Goal: Find specific page/section: Find specific page/section

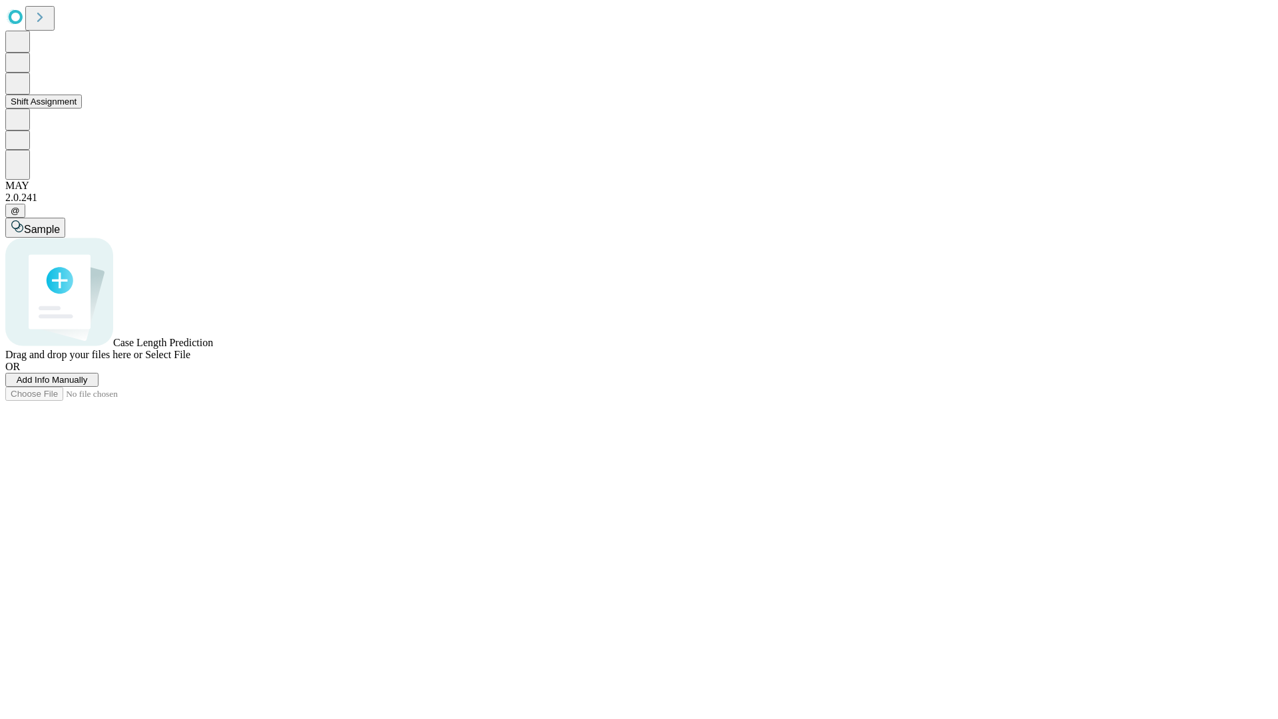
click at [82, 108] on button "Shift Assignment" at bounding box center [43, 102] width 77 height 14
